Goal: Transaction & Acquisition: Obtain resource

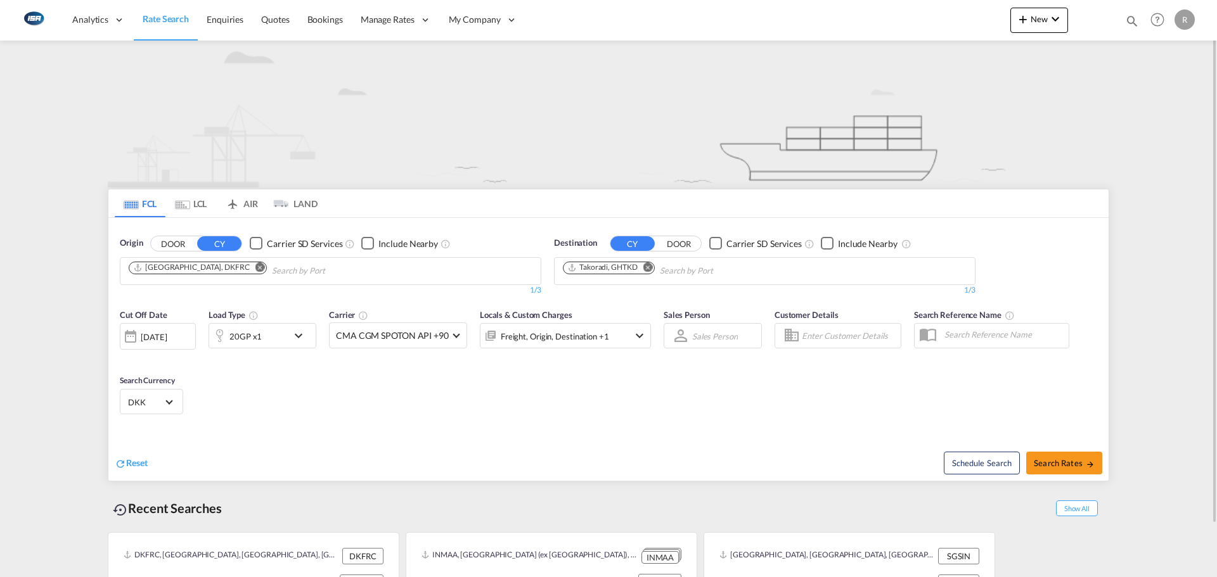
click at [333, 266] on input "Chips input." at bounding box center [332, 271] width 120 height 20
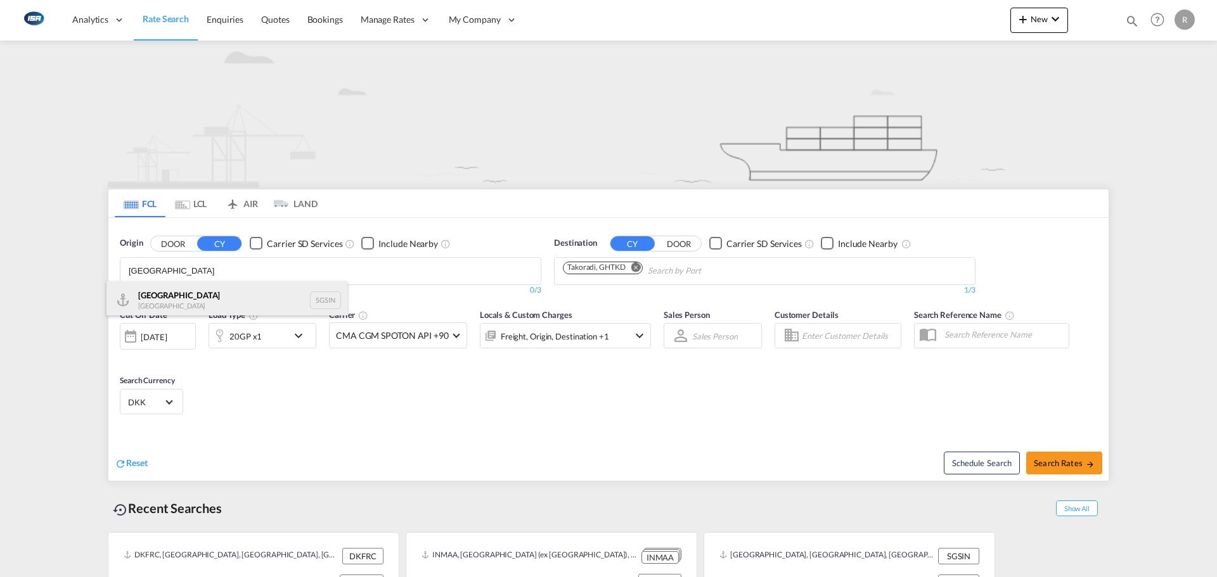
type input "[GEOGRAPHIC_DATA]"
click at [199, 300] on div "Singapore Singapore SGSIN" at bounding box center [226, 300] width 241 height 38
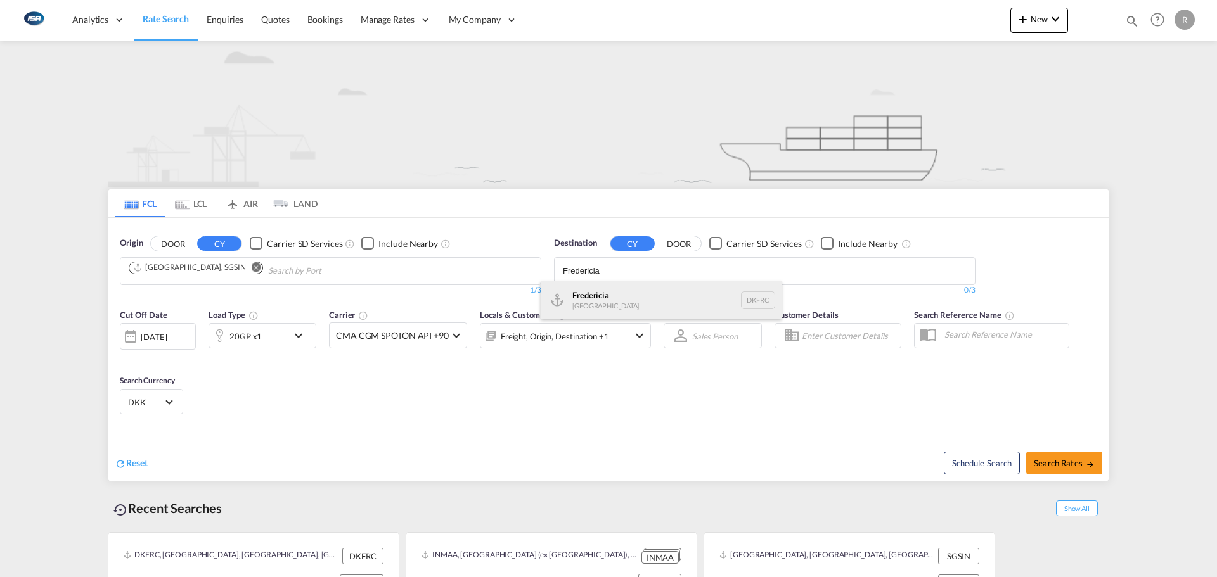
type input "Fredericia"
click at [626, 302] on div "Fredericia [GEOGRAPHIC_DATA] DKFRC" at bounding box center [661, 300] width 241 height 38
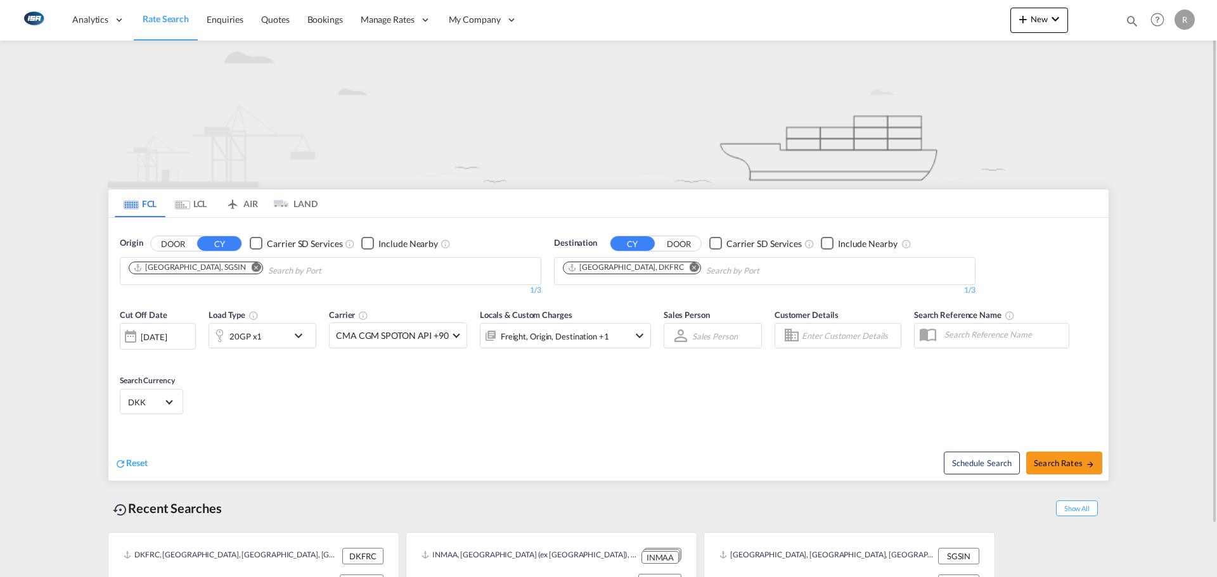
click at [274, 335] on div "20GP x1" at bounding box center [248, 335] width 79 height 25
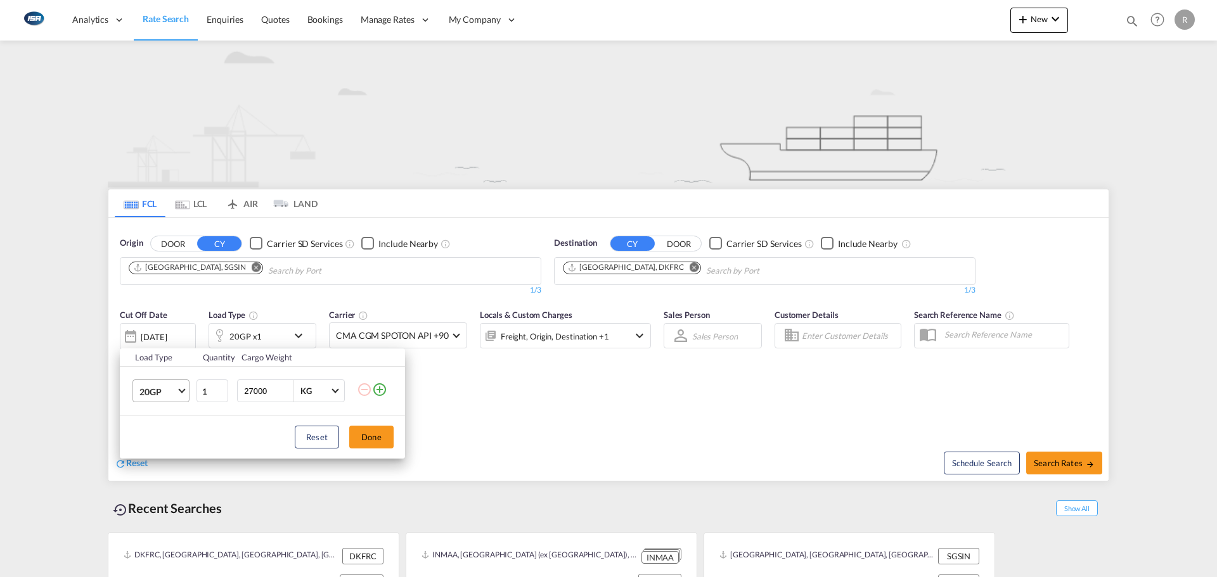
click at [167, 390] on span "20GP" at bounding box center [157, 392] width 37 height 13
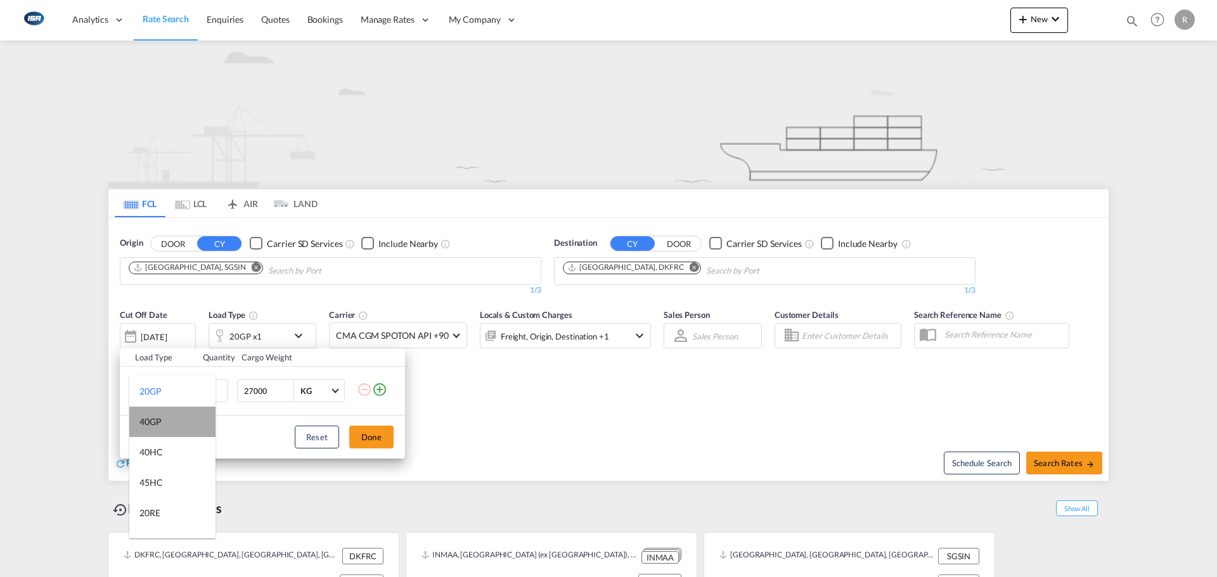
click at [179, 423] on md-option "40GP" at bounding box center [172, 422] width 86 height 30
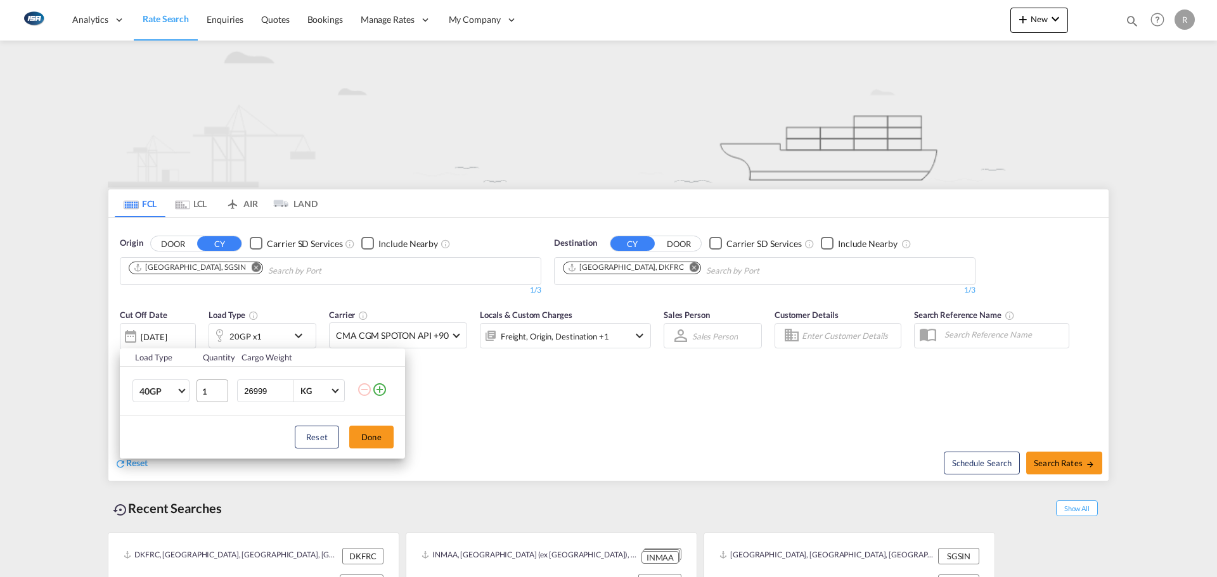
drag, startPoint x: 211, startPoint y: 392, endPoint x: 200, endPoint y: 395, distance: 11.2
click at [243, 395] on input "26999" at bounding box center [268, 391] width 51 height 22
type input "2"
type input "6003"
click at [467, 395] on div "Load Type Quantity Cargo Weight 40GP 1 6003 KG KG Load type addition is restric…" at bounding box center [608, 288] width 1217 height 577
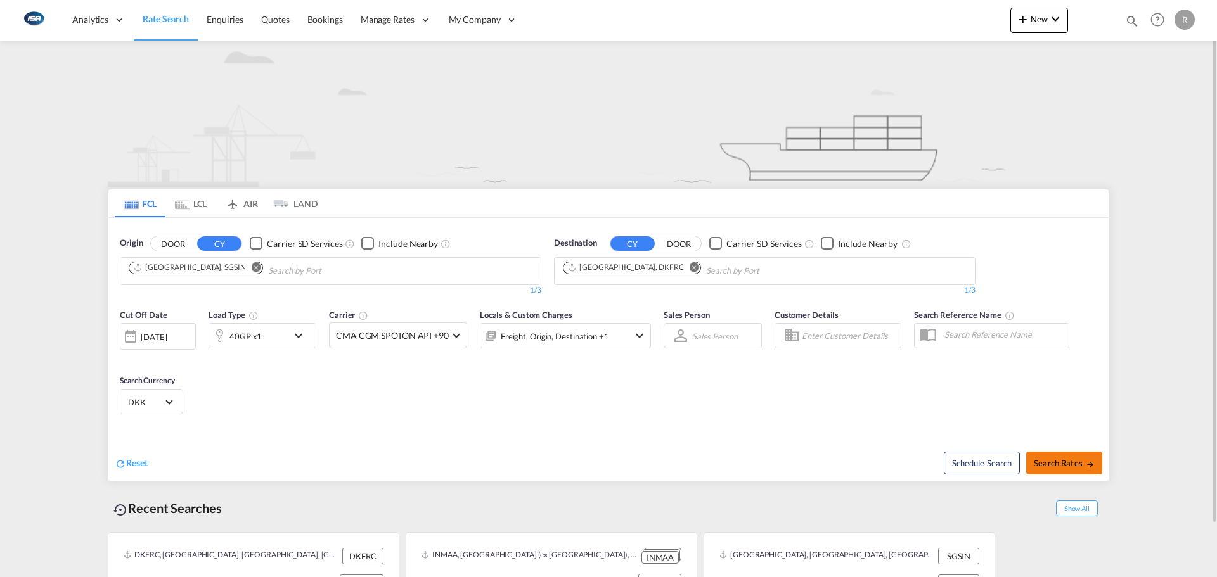
click at [1059, 454] on button "Search Rates" at bounding box center [1064, 463] width 76 height 23
type input "SGSIN to DKFRC / [DATE]"
